Goal: Information Seeking & Learning: Learn about a topic

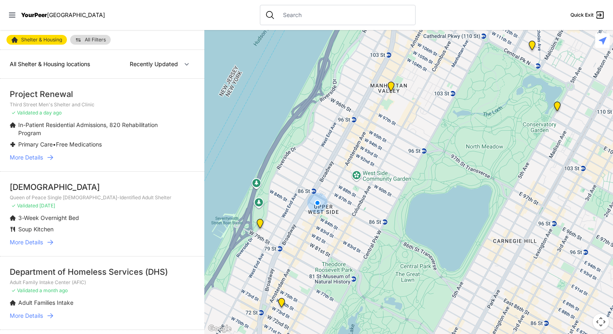
select select "nearby"
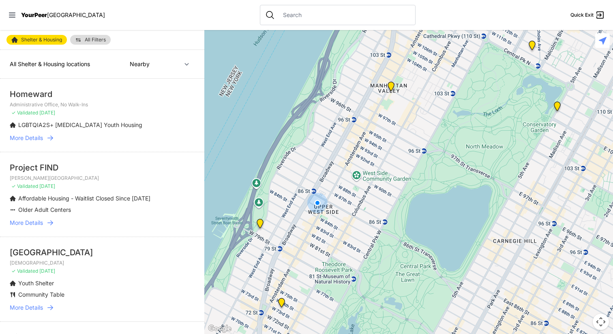
click at [260, 225] on img "Administrative Office, No Walk-Ins" at bounding box center [260, 225] width 10 height 13
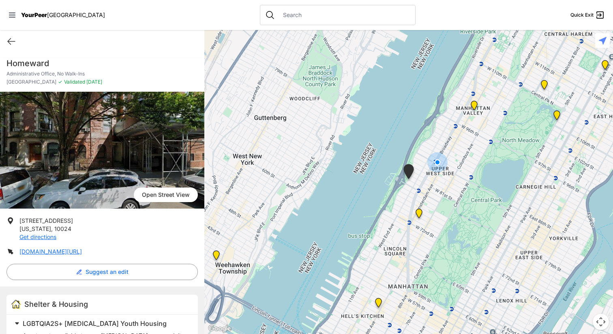
click at [420, 211] on img "Hamilton Senior Center" at bounding box center [419, 214] width 10 height 13
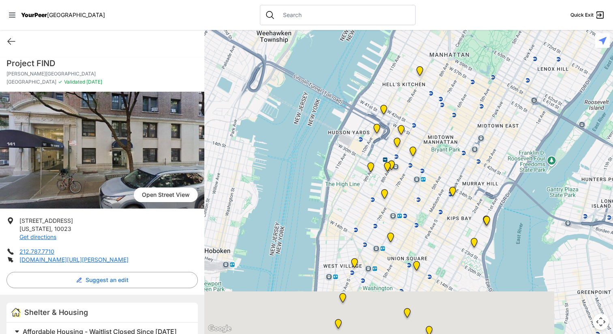
drag, startPoint x: 378, startPoint y: 282, endPoint x: 430, endPoint y: 87, distance: 201.5
click at [430, 87] on div at bounding box center [408, 182] width 409 height 304
